Goal: Find specific page/section: Find specific page/section

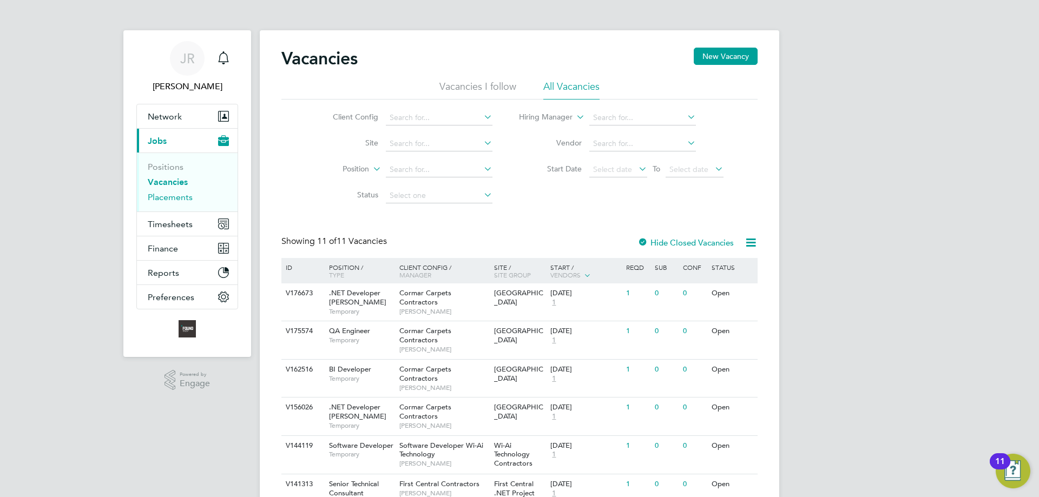
click at [156, 200] on link "Placements" at bounding box center [170, 197] width 45 height 10
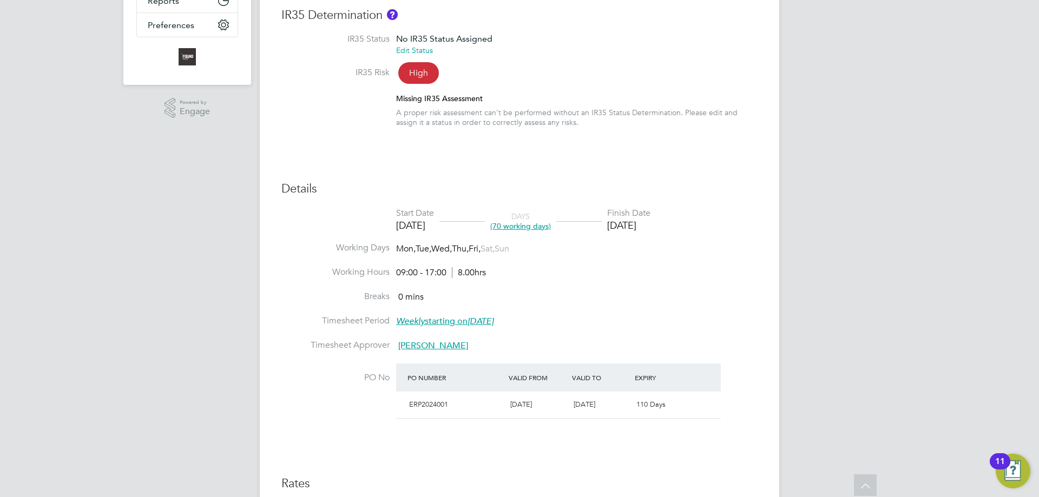
scroll to position [325, 0]
